Goal: Task Accomplishment & Management: Use online tool/utility

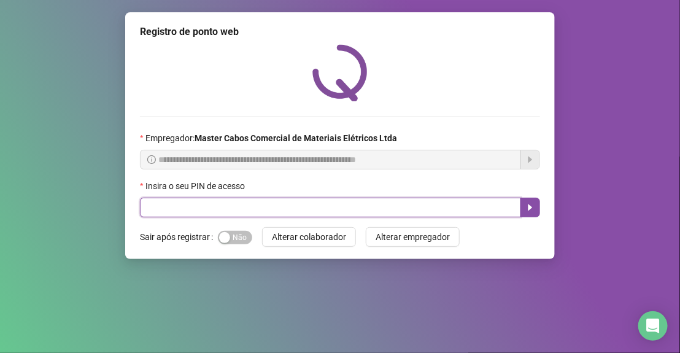
click at [156, 204] on input "text" at bounding box center [330, 208] width 381 height 20
type input "*****"
click at [529, 208] on icon "caret-right" at bounding box center [531, 207] width 4 height 7
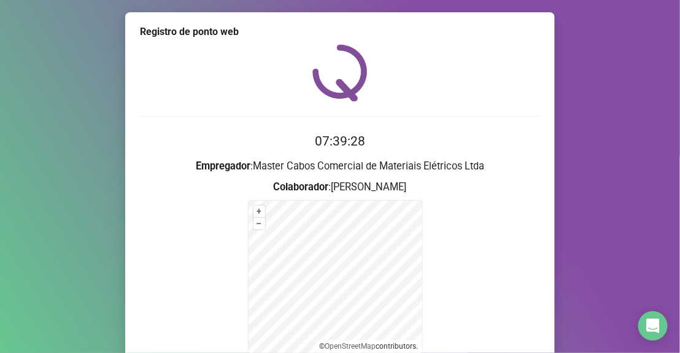
click at [214, 282] on form "+ – ⇧ › © OpenStreetMap contributors." at bounding box center [340, 277] width 400 height 154
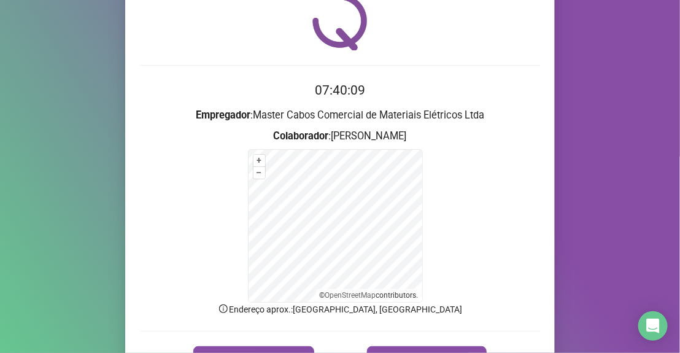
scroll to position [122, 0]
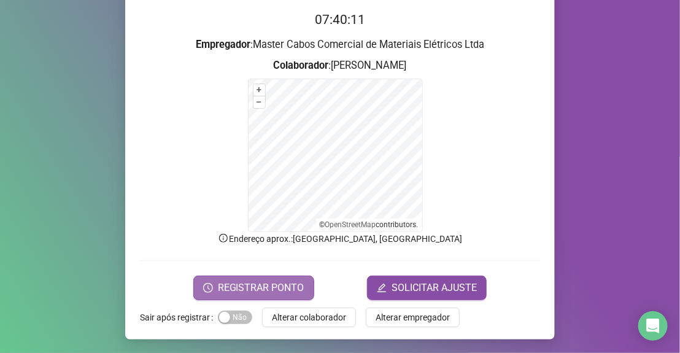
click at [249, 288] on span "REGISTRAR PONTO" at bounding box center [261, 288] width 87 height 15
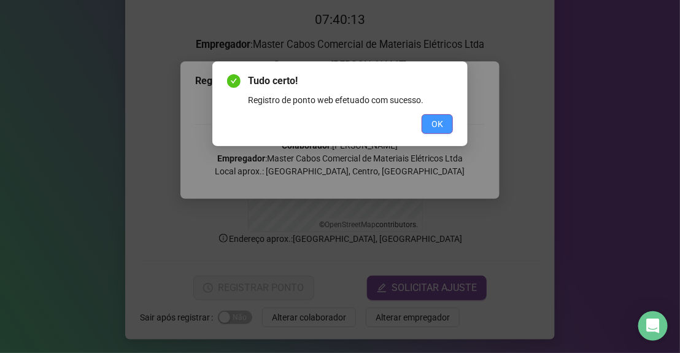
click at [436, 125] on span "OK" at bounding box center [438, 124] width 12 height 14
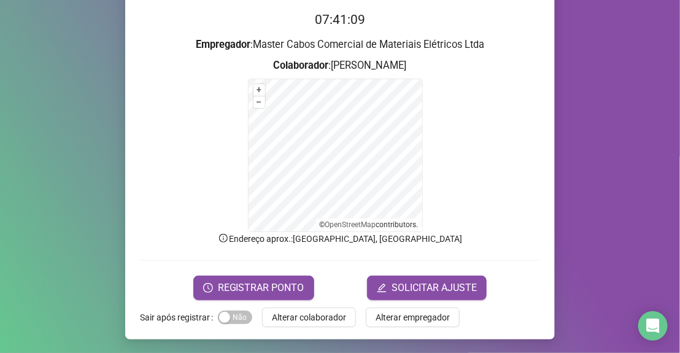
click at [632, 114] on div "Registro de ponto web 07:41:09 Empregador : Master Cabos Comercial de Materiais…" at bounding box center [340, 176] width 680 height 353
click at [2, 118] on div "Registro de ponto web 07:41:12 Empregador : Master Cabos Comercial de Materiais…" at bounding box center [340, 176] width 680 height 353
